Goal: Task Accomplishment & Management: Use online tool/utility

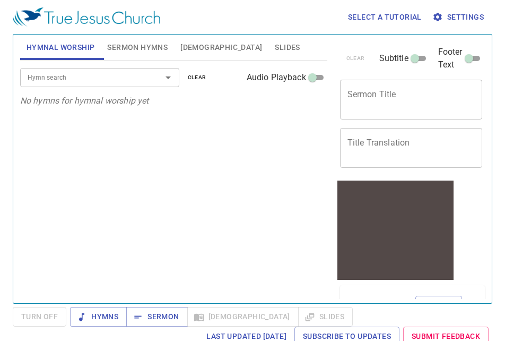
click at [192, 45] on span "Bible" at bounding box center [221, 47] width 82 height 13
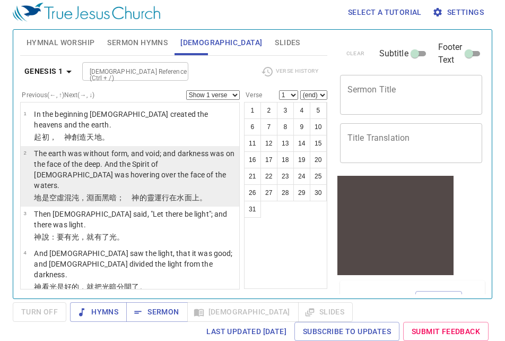
scroll to position [4, 0]
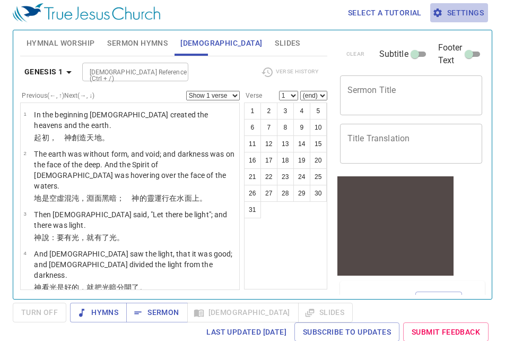
click at [464, 12] on span "Settings" at bounding box center [459, 12] width 49 height 13
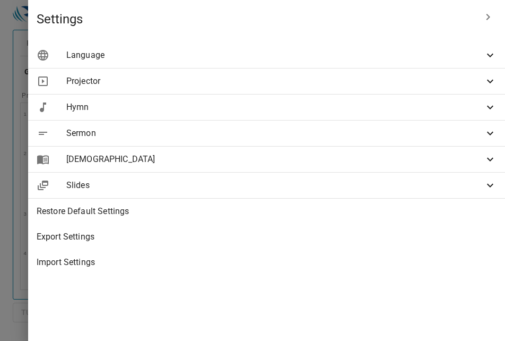
click at [488, 160] on icon at bounding box center [490, 159] width 13 height 13
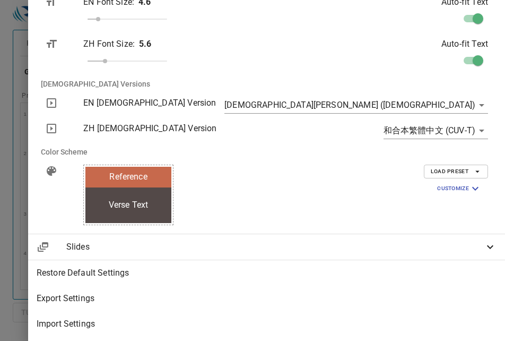
scroll to position [230, 0]
click at [483, 104] on body "Select a tutorial Settings Hymnal Worship Sermon Hymns Bible Slides Hymn search…" at bounding box center [252, 166] width 505 height 341
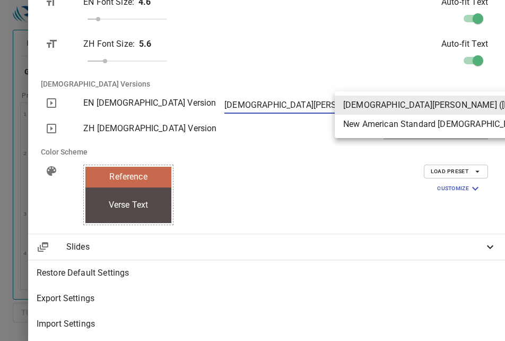
click at [383, 204] on div at bounding box center [252, 170] width 505 height 341
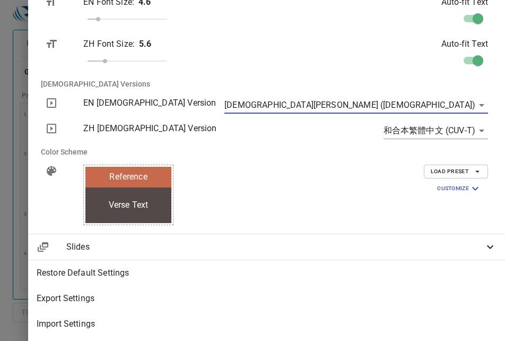
click at [477, 128] on body "Select a tutorial Settings Hymnal Worship Sermon Hymns Bible Slides Hymn search…" at bounding box center [252, 166] width 505 height 341
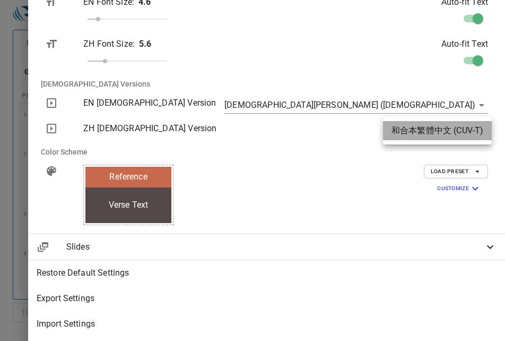
click at [400, 132] on li "和合本繁體中文 (CUV-T)" at bounding box center [437, 130] width 109 height 19
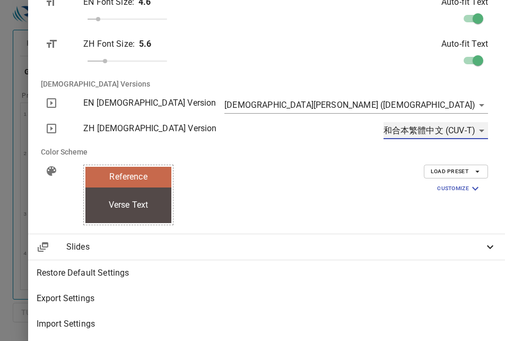
scroll to position [230, 1]
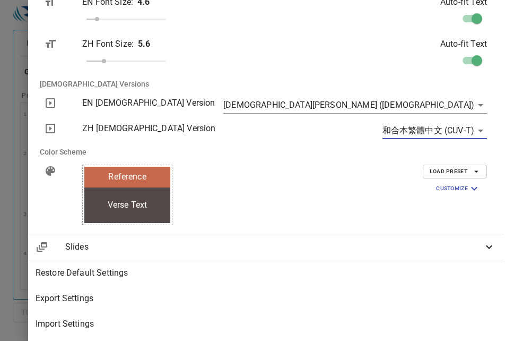
click at [483, 106] on body "Select a tutorial Settings Hymnal Worship Sermon Hymns Bible Slides Hymn search…" at bounding box center [252, 166] width 505 height 341
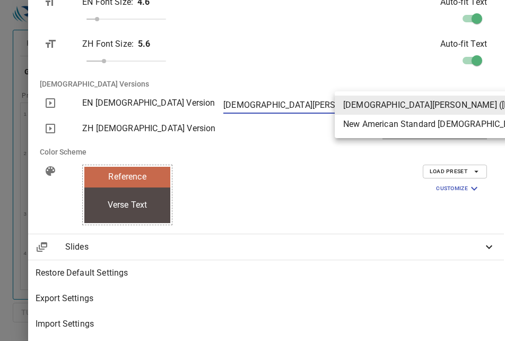
click at [378, 212] on div at bounding box center [252, 170] width 505 height 341
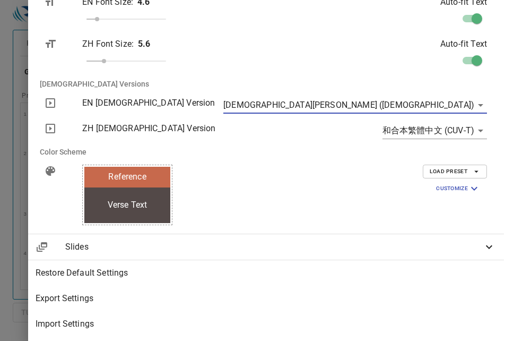
click at [128, 213] on div at bounding box center [252, 170] width 505 height 341
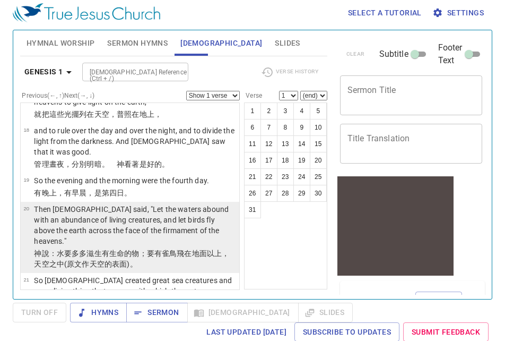
scroll to position [868, 0]
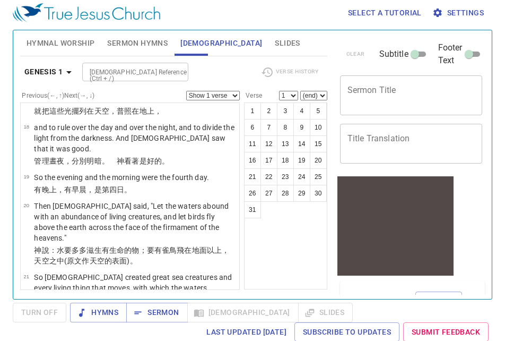
click at [457, 136] on textarea "Title Translation" at bounding box center [412, 143] width 128 height 20
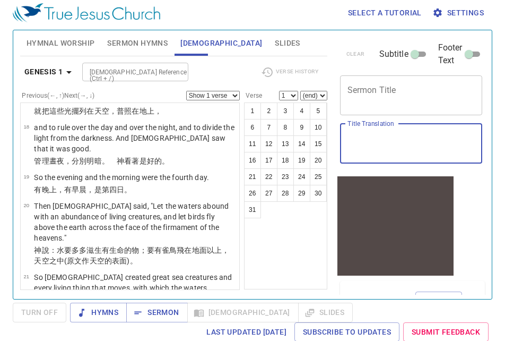
click at [312, 250] on div "1 2 3 4 5 6 7 8 9 10 11 12 13 14 15 16 17 18 19 20 21 22 23 24 25 26 27 28 29 3…" at bounding box center [285, 195] width 83 height 187
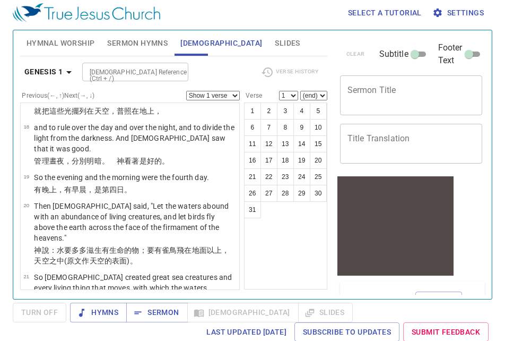
click at [275, 42] on span "Slides" at bounding box center [287, 43] width 25 height 13
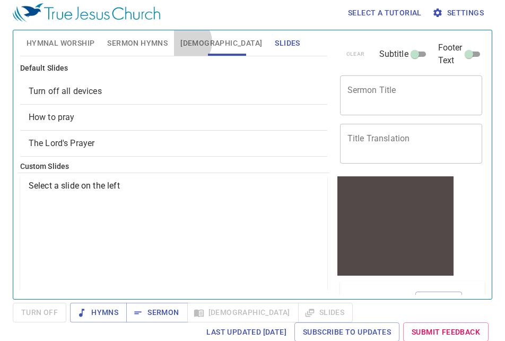
click at [186, 42] on span "Bible" at bounding box center [221, 43] width 82 height 13
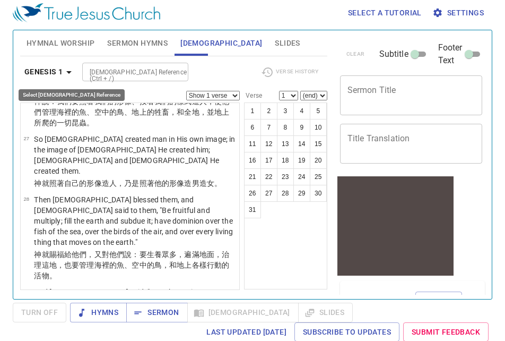
scroll to position [1411, 0]
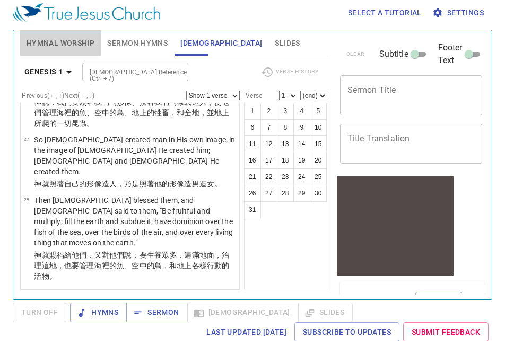
click at [65, 42] on span "Hymnal Worship" at bounding box center [61, 43] width 68 height 13
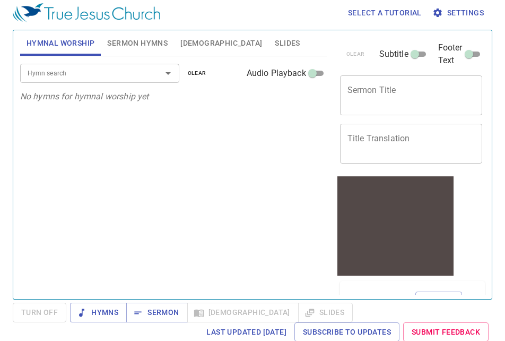
click at [167, 76] on icon "Open" at bounding box center [168, 73] width 13 height 13
click at [225, 136] on div "Hymn search Hymn search clear Audio Playback No hymns for hymnal worship yet" at bounding box center [173, 173] width 307 height 234
click at [475, 15] on span "Settings" at bounding box center [459, 12] width 49 height 13
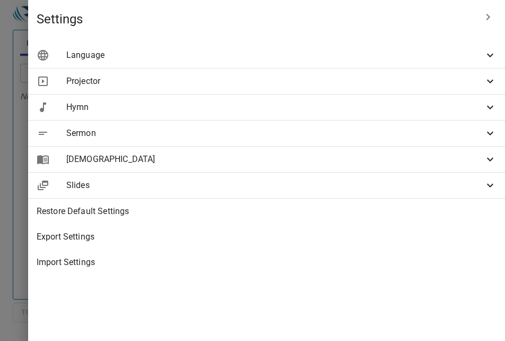
click at [329, 101] on span "Hymn" at bounding box center [275, 107] width 418 height 13
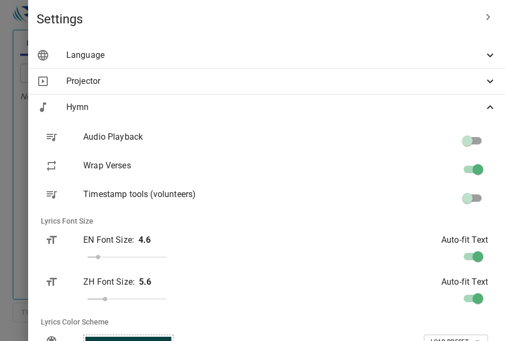
scroll to position [1, 0]
click at [491, 56] on icon at bounding box center [490, 55] width 6 height 4
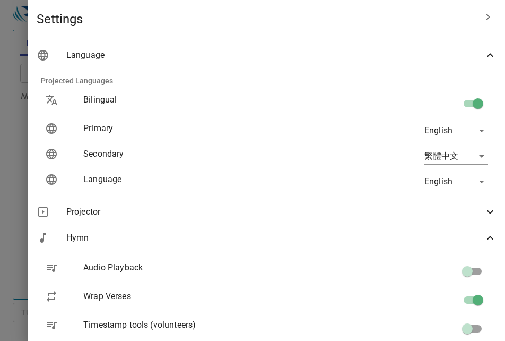
scroll to position [0, 0]
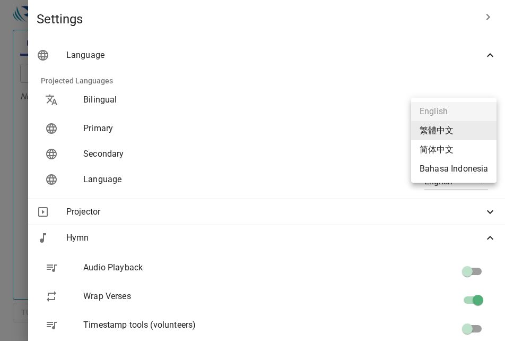
click at [483, 131] on body "Select a tutorial Settings Hymnal Worship Sermon Hymns Bible Slides Hymn search…" at bounding box center [252, 166] width 505 height 341
click at [472, 167] on li "Bahasa Indonesia" at bounding box center [453, 168] width 85 height 19
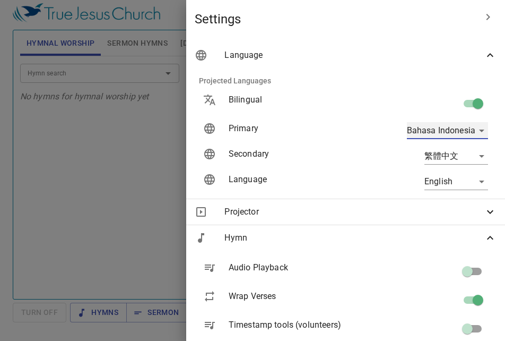
type input "id"
click at [56, 169] on div at bounding box center [252, 170] width 505 height 341
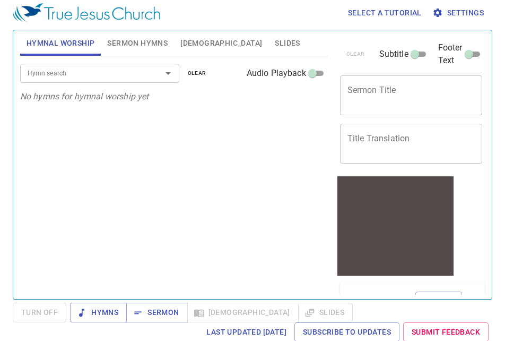
click at [185, 43] on span "Bible" at bounding box center [221, 43] width 82 height 13
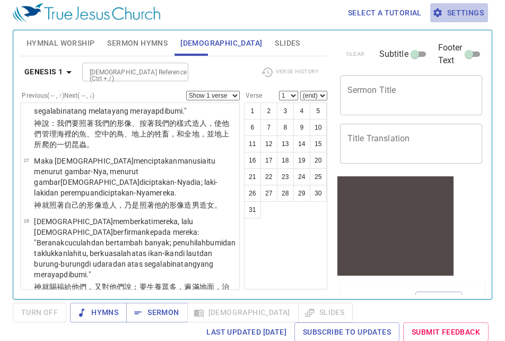
click at [460, 8] on span "Settings" at bounding box center [459, 12] width 49 height 13
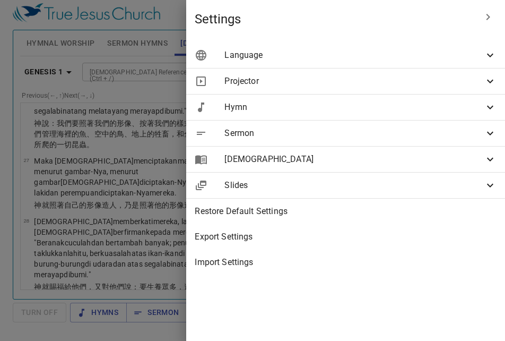
click at [392, 57] on span "Language" at bounding box center [355, 55] width 260 height 13
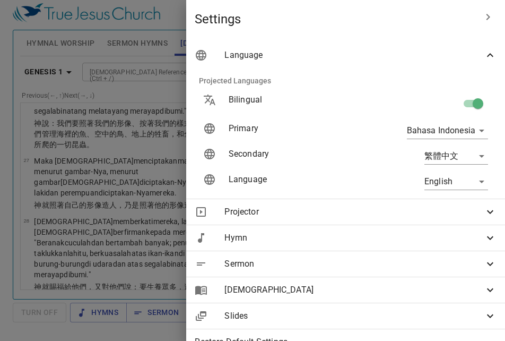
click at [75, 126] on div at bounding box center [252, 170] width 505 height 341
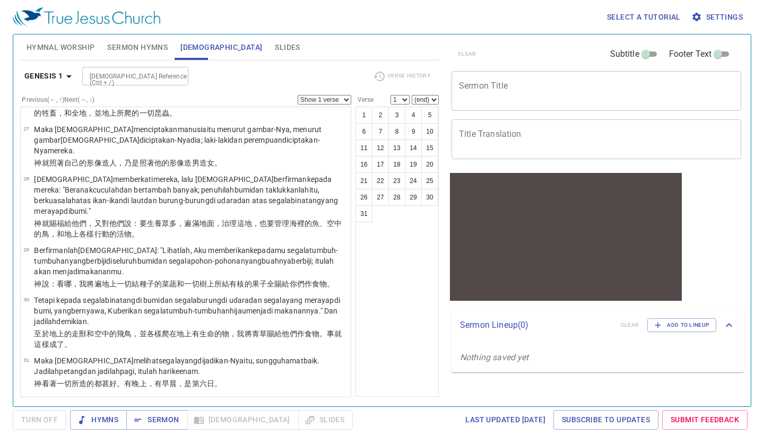
scroll to position [1021, 0]
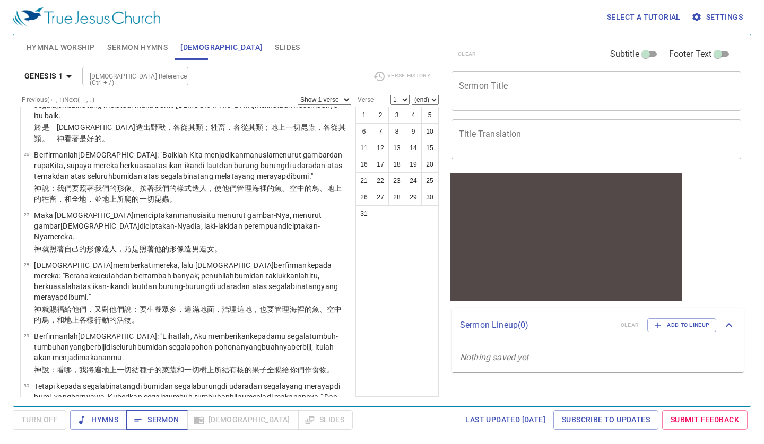
click at [0, 0] on span "Sermon" at bounding box center [0, 0] width 0 height 0
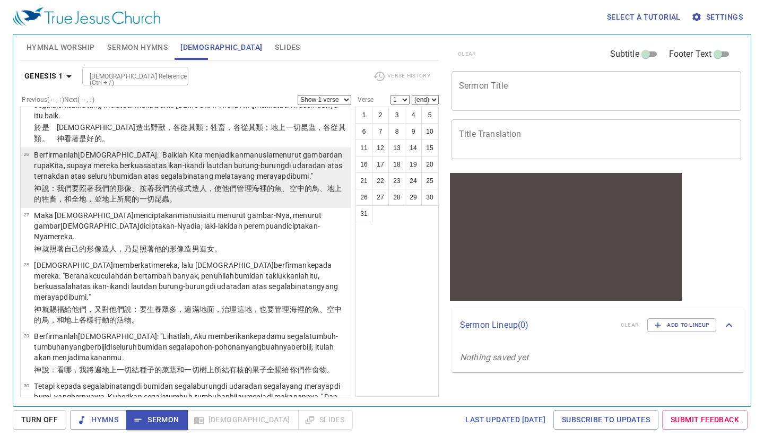
click at [186, 150] on td "Berfirmanlah Allah : "Baiklah Kita menjadikan manusia menurut gambar dan rupa K…" at bounding box center [191, 166] width 314 height 33
click at [186, 23] on td "Jadilah petang dan jadilah pagi , itulah hari kelima ." at bounding box center [114, 17] width 161 height 12
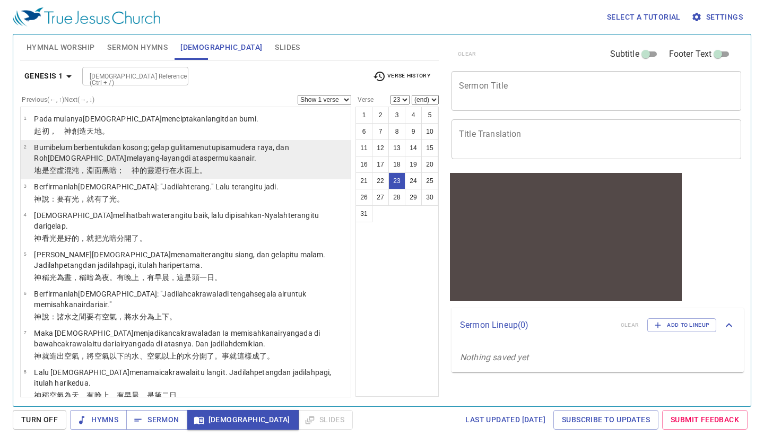
scroll to position [0, 0]
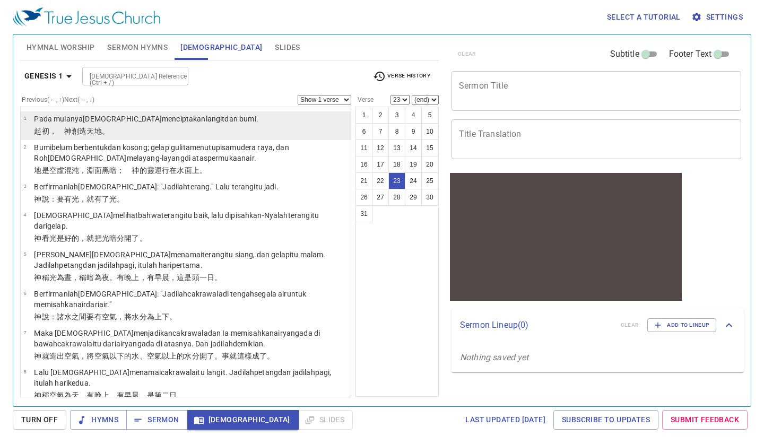
click at [282, 138] on li "1 Pada mulanya Allah menciptakan langit dan bumi . ﻿起初 ，　神 創造 天 地 。" at bounding box center [186, 125] width 330 height 29
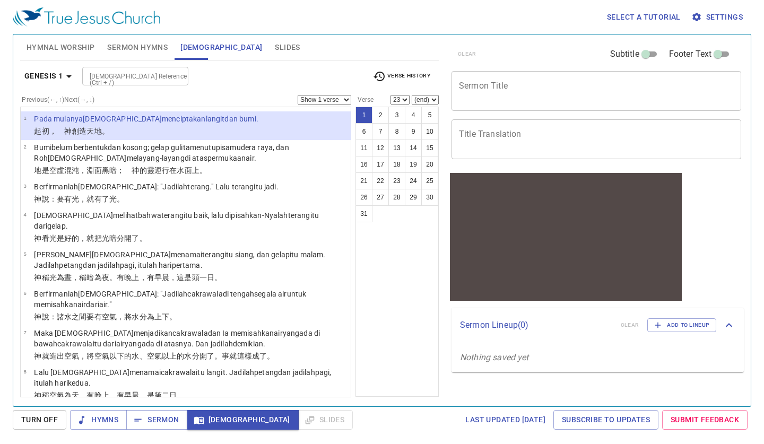
select select "1"
click at [493, 88] on textarea "Sermon Title" at bounding box center [596, 91] width 275 height 20
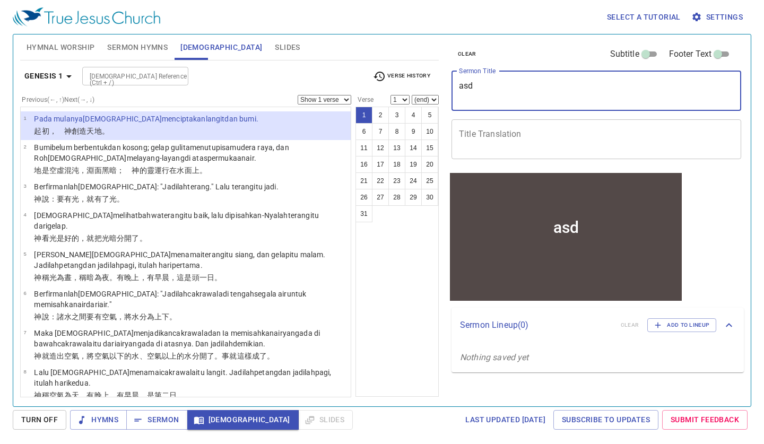
type textarea "and"
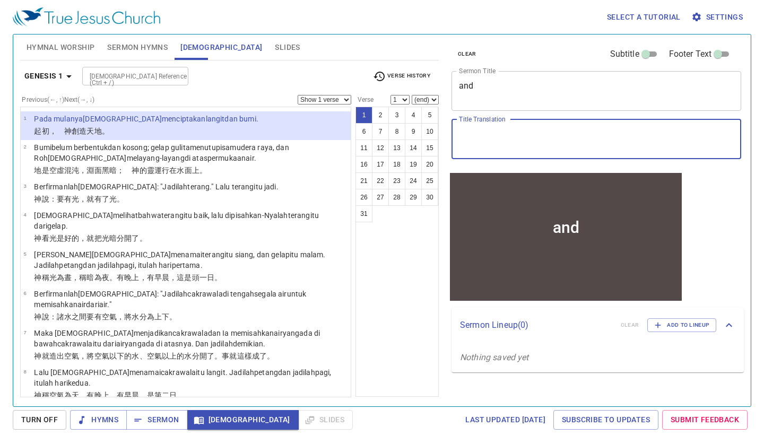
drag, startPoint x: 493, startPoint y: 111, endPoint x: 491, endPoint y: 145, distance: 34.0
click at [491, 145] on textarea "Title Translation" at bounding box center [596, 139] width 275 height 20
type textarea "wer"
click at [298, 134] on li "1 Pada mulanya Allah menciptakan langit dan bumi . ﻿起初 ，　神 創造 天 地 。" at bounding box center [186, 125] width 330 height 29
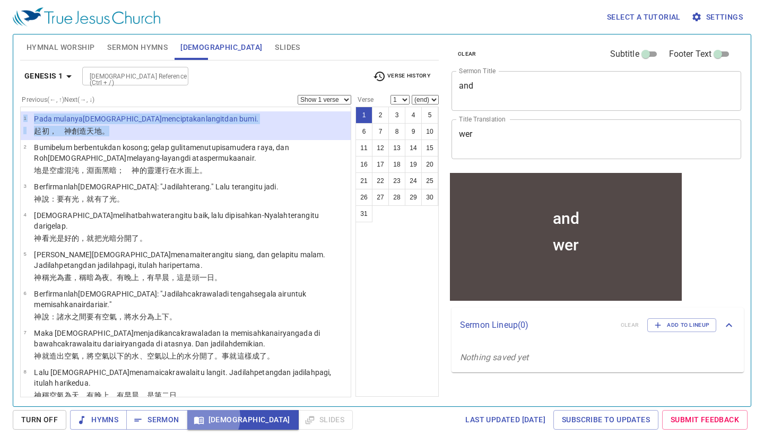
click at [203, 340] on icon "button" at bounding box center [199, 420] width 11 height 11
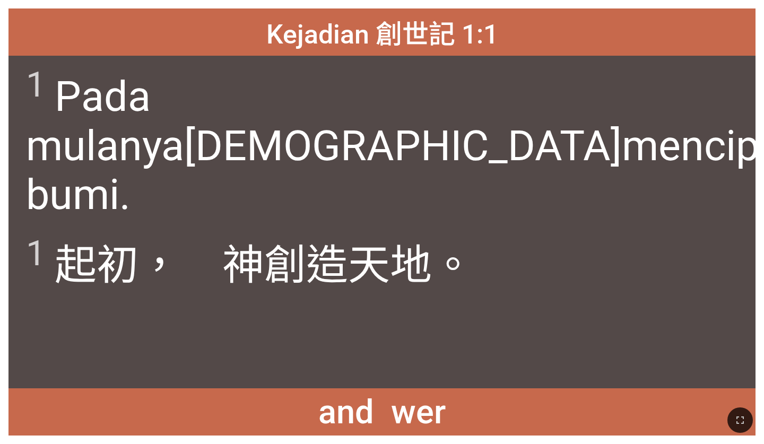
click at [423, 352] on div "1 ﻿起初 ，　[DEMOGRAPHIC_DATA] 創造 天 地 。" at bounding box center [381, 305] width 747 height 167
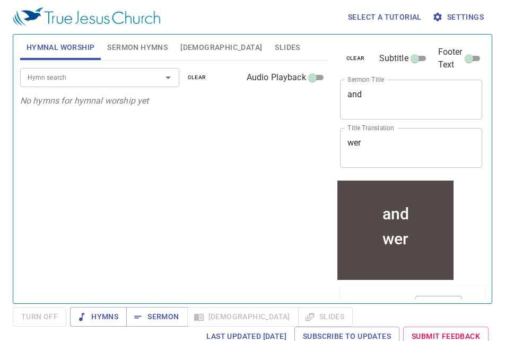
click at [191, 47] on span "Bible" at bounding box center [221, 47] width 82 height 13
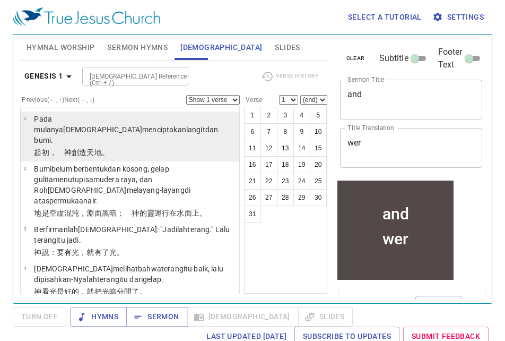
click at [97, 125] on wh7225 "Allah menciptakan langit dan bumi ." at bounding box center [126, 134] width 184 height 19
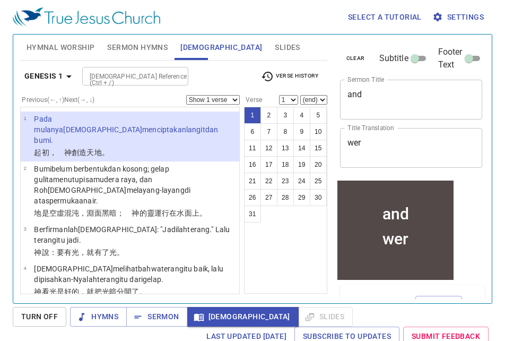
select select "5"
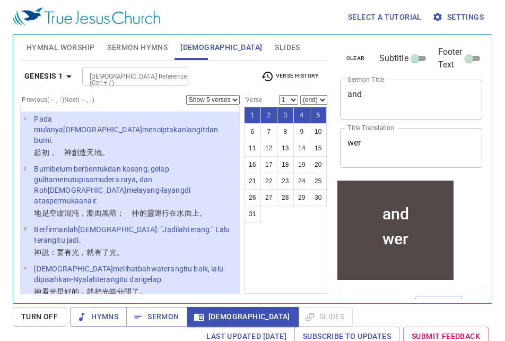
click at [167, 124] on p "Pada mulanya Allah menciptakan langit dan bumi ." at bounding box center [135, 130] width 202 height 32
click at [180, 164] on p "Bumi belum berbentuk dan kosong ; gelap gulita menutupi samudera raya , dan Roh…" at bounding box center [135, 185] width 202 height 42
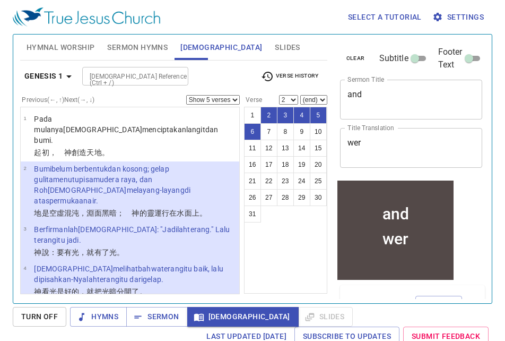
click at [201, 108] on ul "1 Pada mulanya Allah menciptakan langit dan bumi . ﻿起初 ，　神 創造 天 地 。 2 Bumi belu…" at bounding box center [130, 200] width 220 height 187
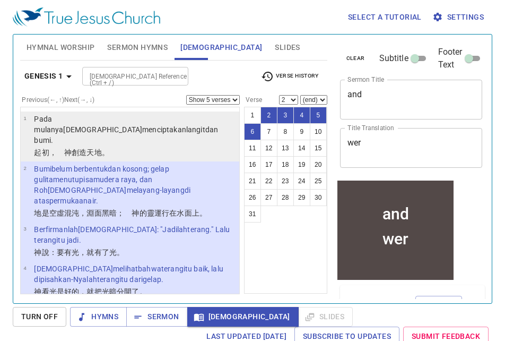
click at [205, 127] on li "1 Pada mulanya Allah menciptakan langit dan bumi . ﻿起初 ，　神 創造 天 地 。" at bounding box center [130, 136] width 219 height 50
select select "1"
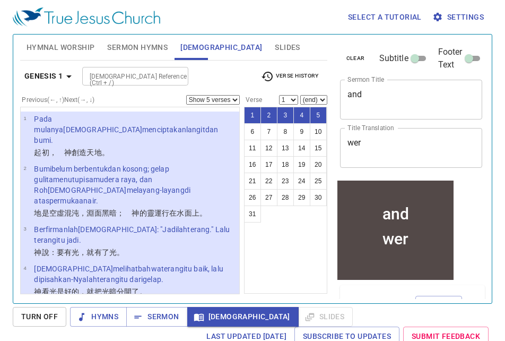
select select "1"
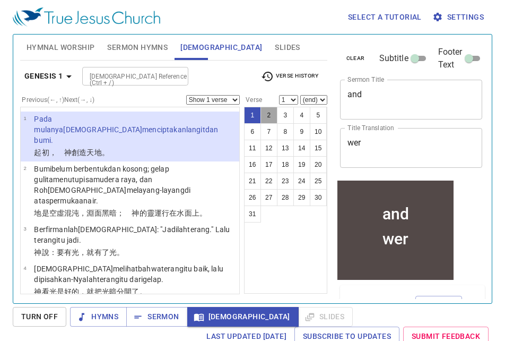
click at [269, 117] on button "2" at bounding box center [269, 115] width 17 height 17
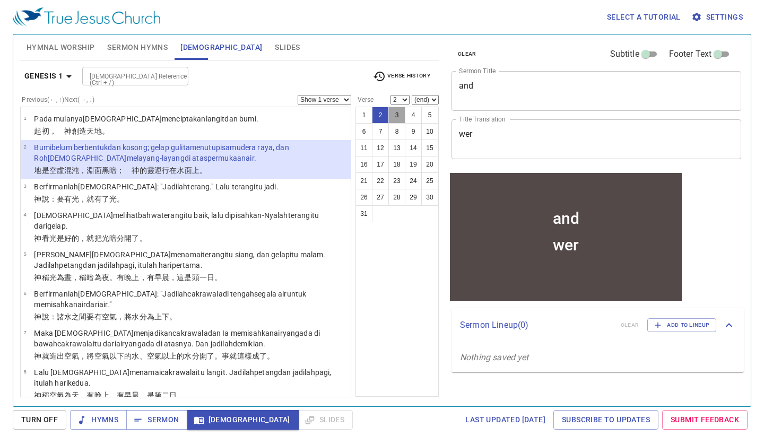
click at [396, 114] on button "3" at bounding box center [397, 115] width 17 height 17
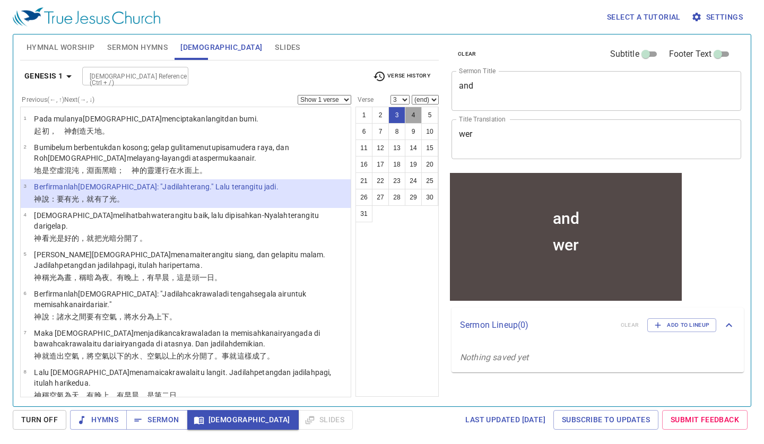
click at [413, 115] on button "4" at bounding box center [413, 115] width 17 height 17
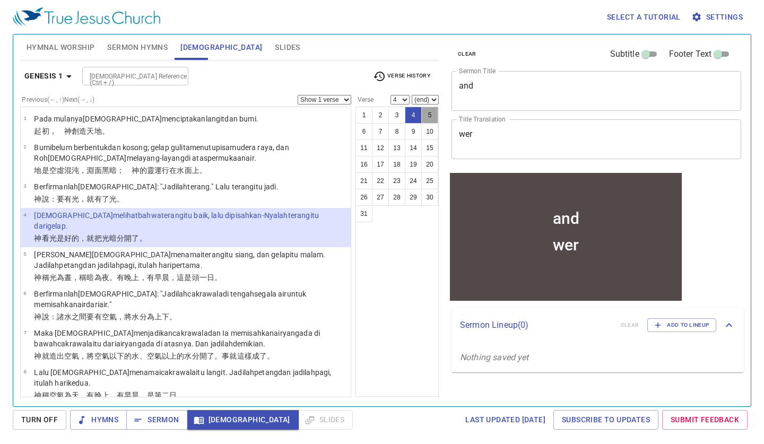
click at [427, 113] on button "5" at bounding box center [429, 115] width 17 height 17
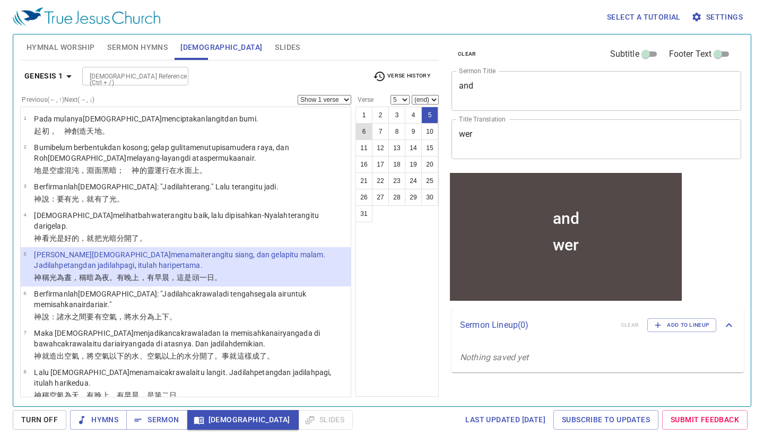
click at [363, 139] on button "6" at bounding box center [364, 131] width 17 height 17
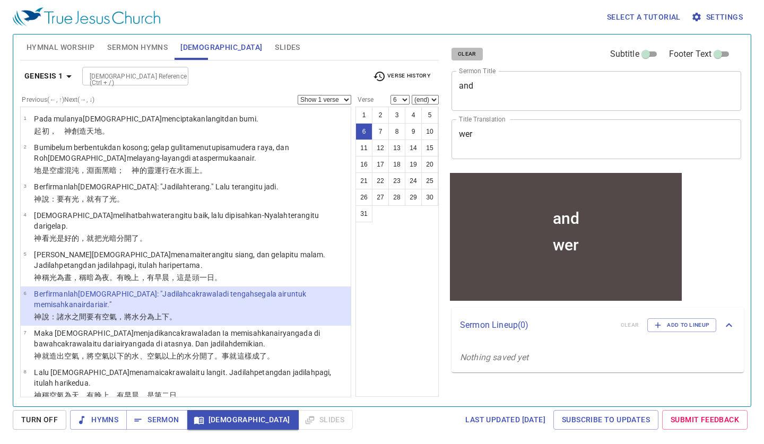
click at [469, 56] on span "clear" at bounding box center [467, 54] width 19 height 10
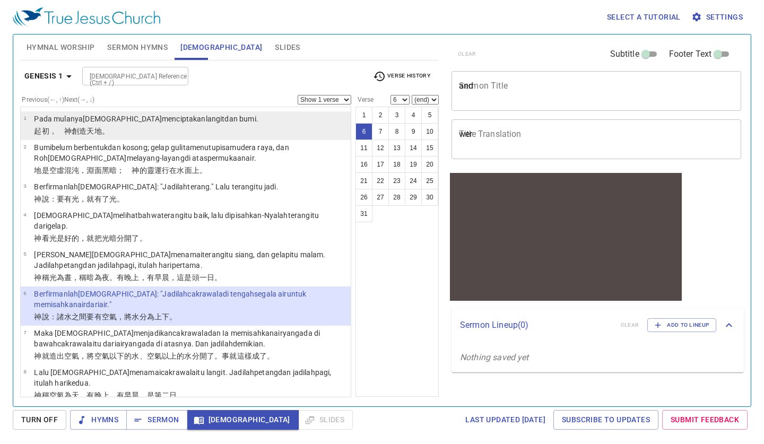
click at [261, 128] on li "1 Pada mulanya Allah menciptakan langit dan bumi . ﻿起初 ，　神 創造 天 地 。" at bounding box center [186, 125] width 330 height 29
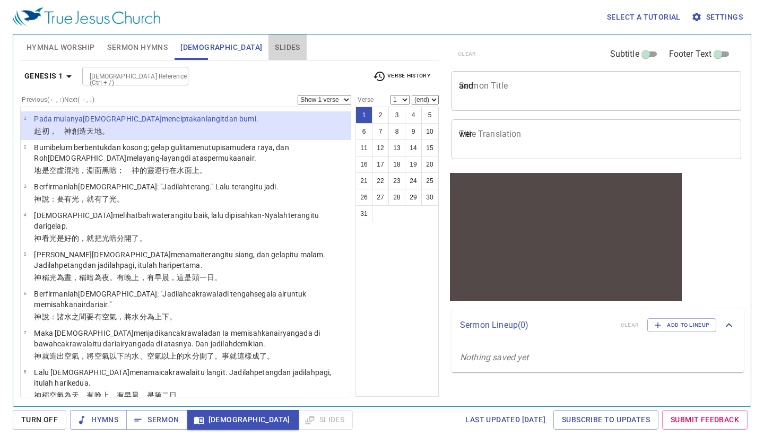
click at [275, 45] on span "Slides" at bounding box center [287, 47] width 25 height 13
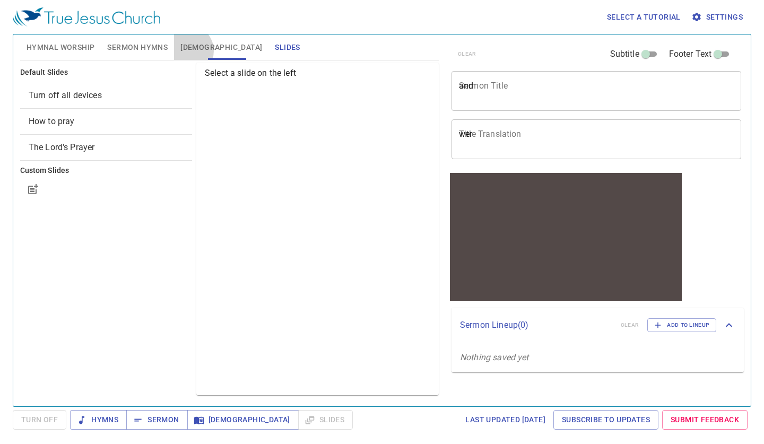
click at [187, 51] on span "Bible" at bounding box center [221, 47] width 82 height 13
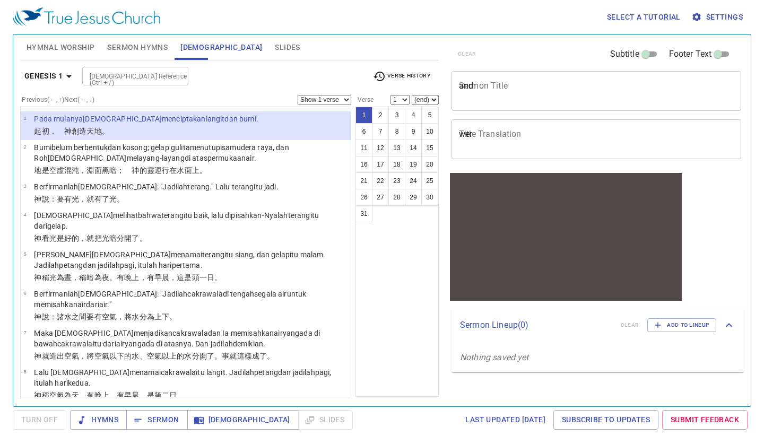
click at [265, 125] on li "1 Pada mulanya Allah menciptakan langit dan bumi . ﻿起初 ，　神 創造 天 地 。" at bounding box center [186, 125] width 330 height 29
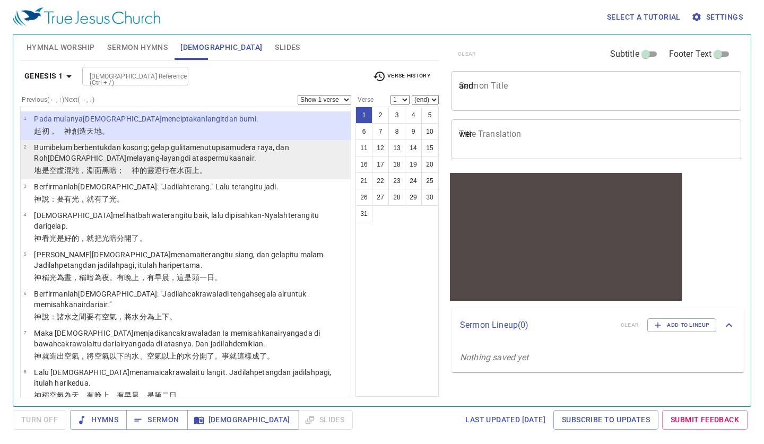
click at [270, 156] on p "Bumi belum berbentuk dan kosong ; gelap gulita menutupi samudera raya , dan Roh…" at bounding box center [191, 152] width 314 height 21
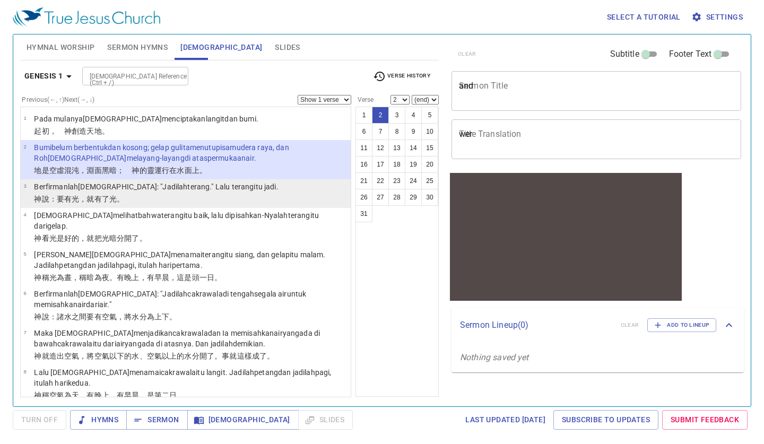
click at [157, 184] on wh430 ": "Jadilah terang ." Lalu terang itu jadi ." at bounding box center [218, 187] width 122 height 8
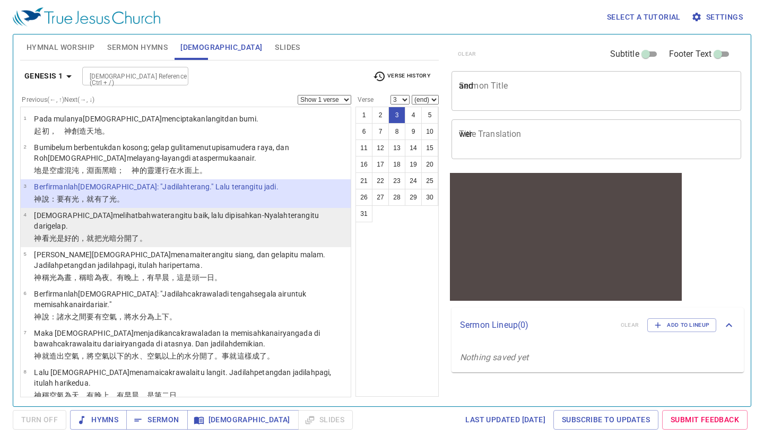
click at [105, 233] on p "神 看 光 是好的 ，就把光 暗 分開了 。" at bounding box center [191, 238] width 314 height 11
select select "4"
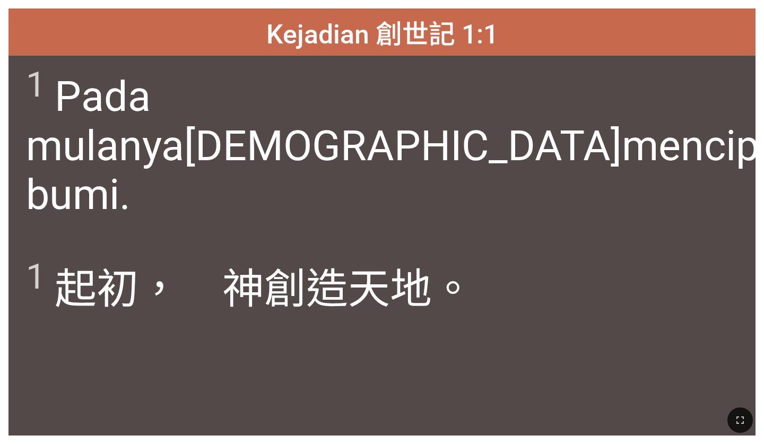
click at [462, 260] on span "1 ﻿起初 ，　[DEMOGRAPHIC_DATA] 創造 天 地 。" at bounding box center [250, 285] width 448 height 61
click at [444, 223] on div "1 Pada mulanya [DEMOGRAPHIC_DATA] menciptakan langit [PERSON_NAME] bumi ." at bounding box center [381, 151] width 747 height 190
click at [537, 348] on div "1 ﻿起初 ，　[DEMOGRAPHIC_DATA] 創造 天 地 。" at bounding box center [381, 341] width 747 height 190
click at [745, 421] on icon "button" at bounding box center [740, 420] width 13 height 13
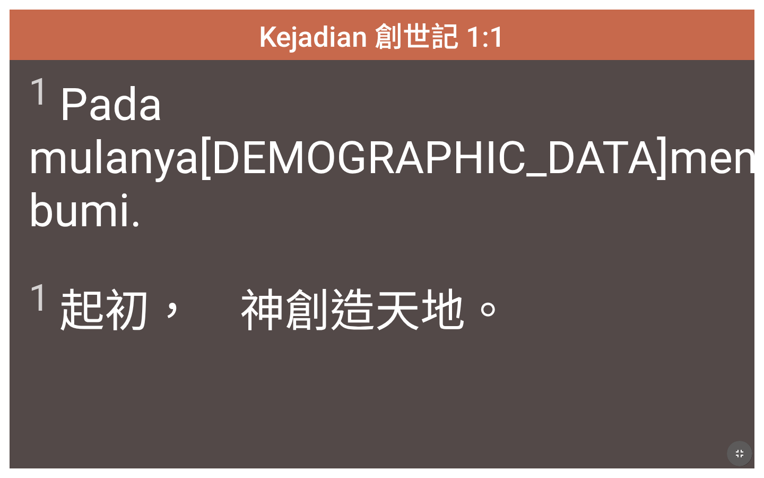
click at [742, 444] on icon "button" at bounding box center [739, 453] width 7 height 7
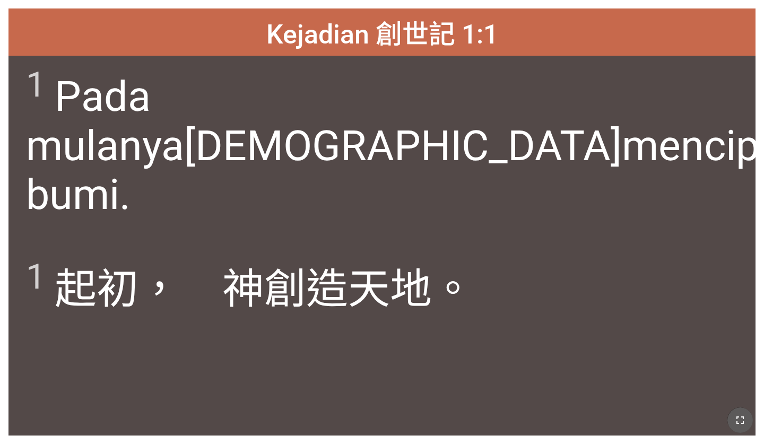
click at [742, 416] on icon "button" at bounding box center [740, 420] width 13 height 13
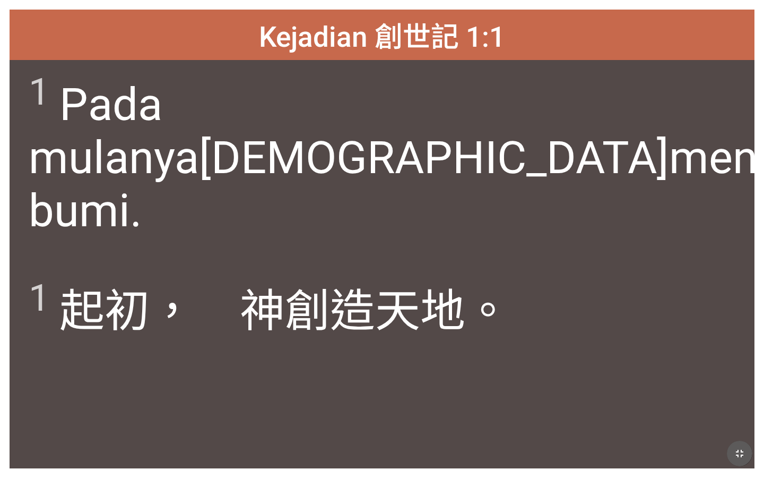
click at [742, 444] on icon "button" at bounding box center [740, 453] width 13 height 13
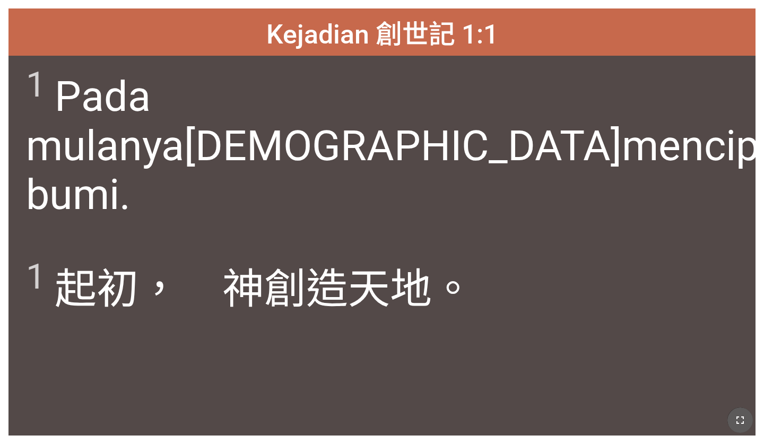
click at [742, 415] on icon "button" at bounding box center [740, 420] width 13 height 13
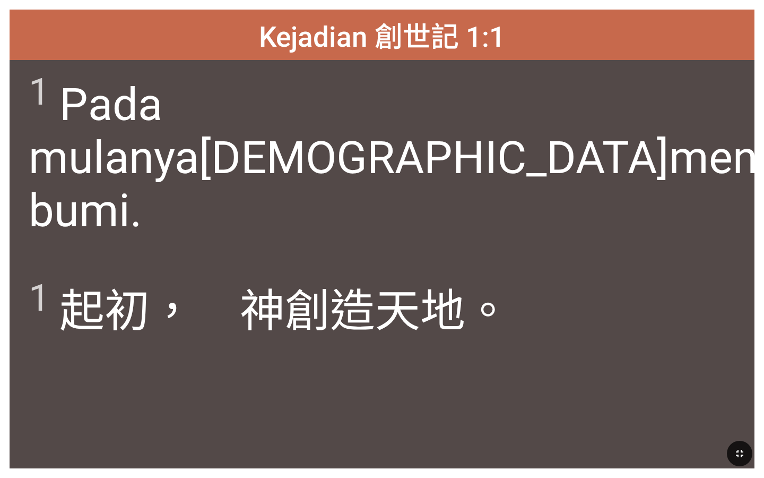
click at [742, 444] on icon "button" at bounding box center [740, 453] width 13 height 13
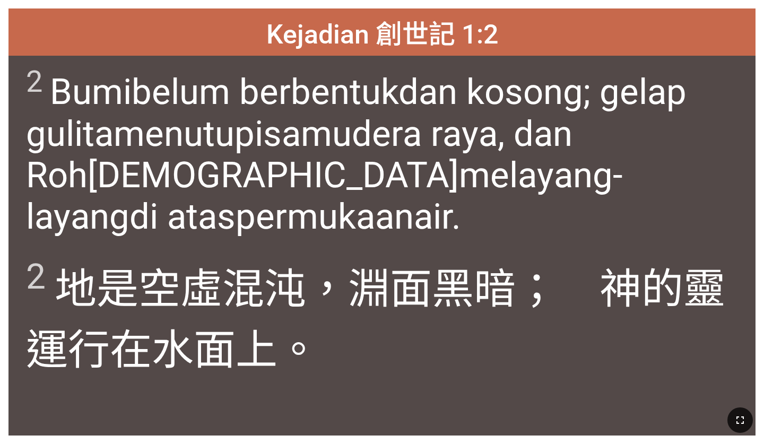
click at [746, 417] on icon "button" at bounding box center [740, 420] width 13 height 13
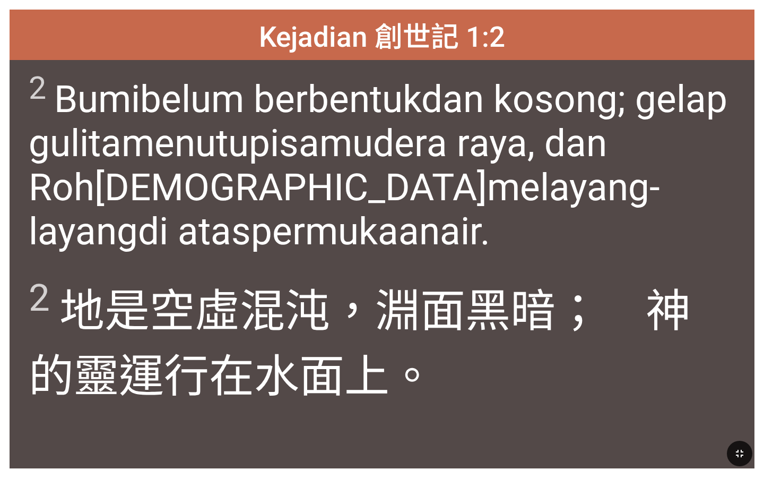
click at [764, 444] on div at bounding box center [382, 452] width 764 height 49
click at [732, 444] on button "button" at bounding box center [739, 453] width 25 height 25
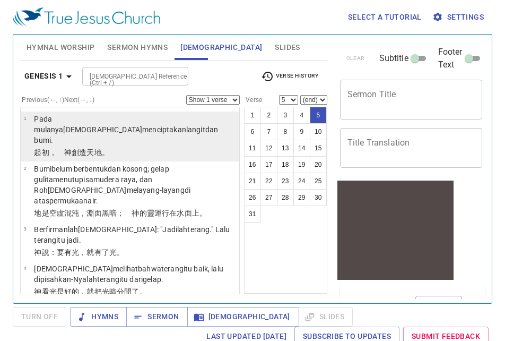
click at [160, 147] on p "﻿起初 ，　神 創造 天 地 。" at bounding box center [135, 152] width 202 height 11
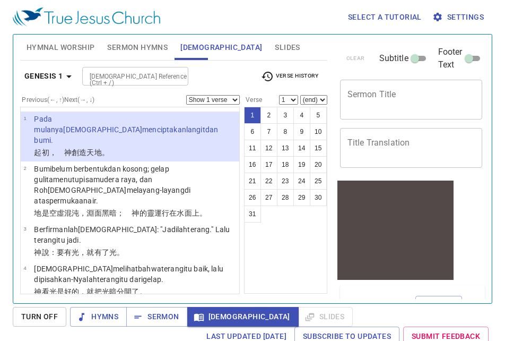
click at [160, 147] on p "﻿起初 ，　神 創造 天 地 。" at bounding box center [135, 152] width 202 height 11
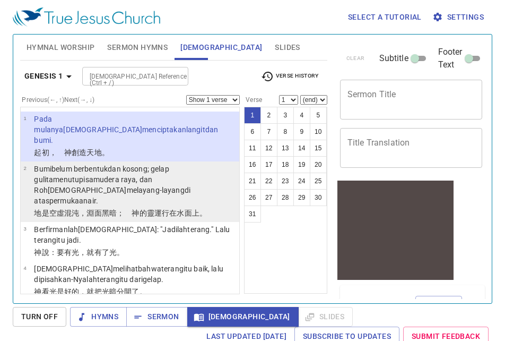
click at [82, 164] on p "Bumi belum berbentuk dan kosong ; gelap gulita menutupi samudera raya , dan Roh…" at bounding box center [135, 185] width 202 height 42
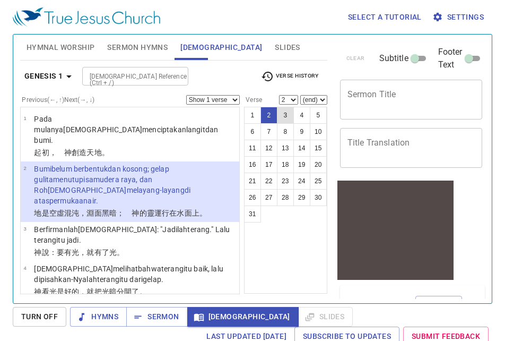
click at [287, 116] on button "3" at bounding box center [285, 115] width 17 height 17
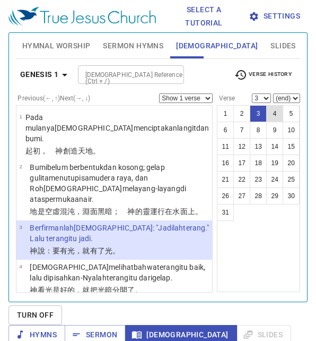
click at [277, 115] on button "4" at bounding box center [274, 113] width 17 height 17
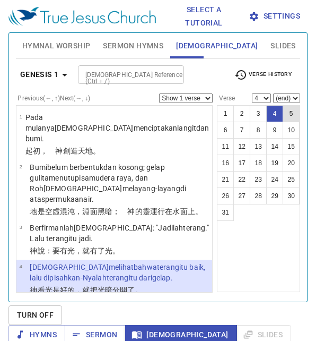
click at [297, 114] on button "5" at bounding box center [291, 113] width 17 height 17
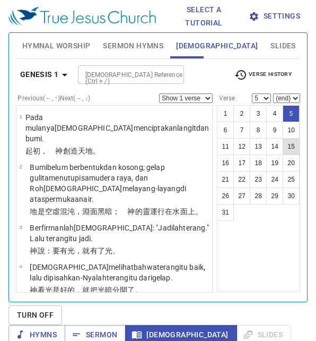
scroll to position [36, 0]
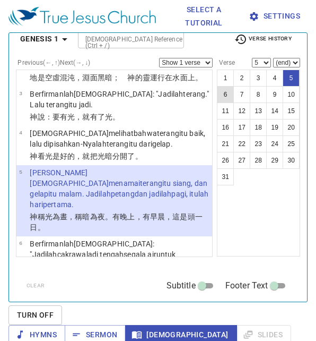
click at [228, 96] on button "6" at bounding box center [225, 94] width 17 height 17
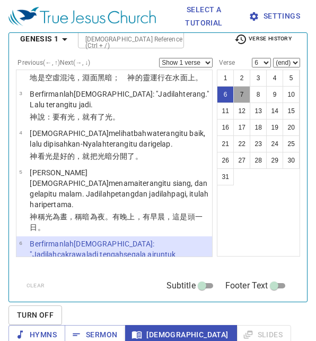
click at [245, 93] on button "7" at bounding box center [242, 94] width 17 height 17
select select "7"
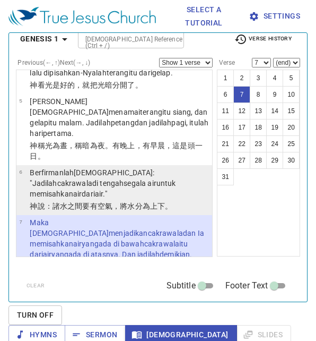
scroll to position [32, 0]
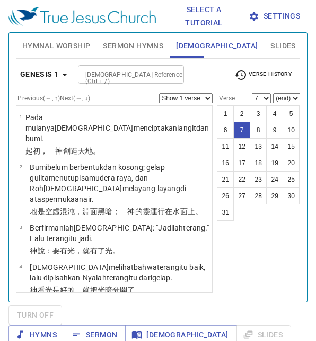
select select "7"
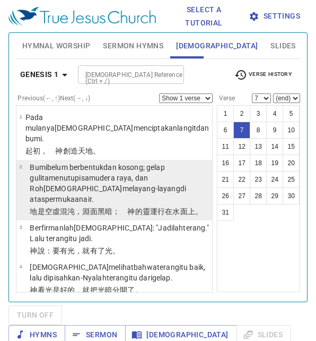
scroll to position [32, 0]
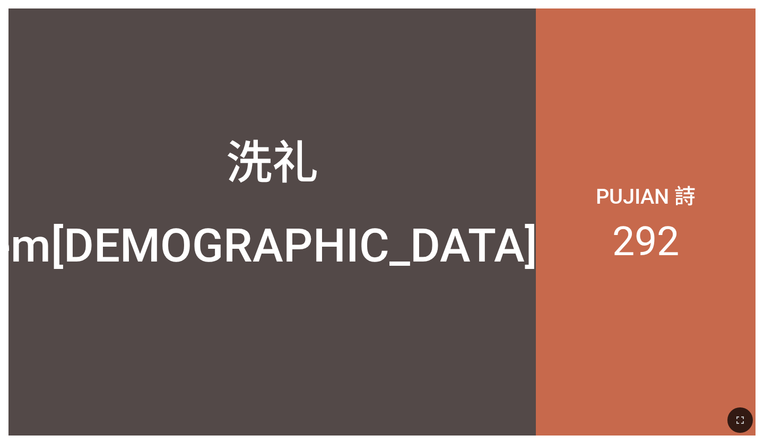
click at [406, 367] on div at bounding box center [272, 392] width 528 height 85
